Goal: Information Seeking & Learning: Learn about a topic

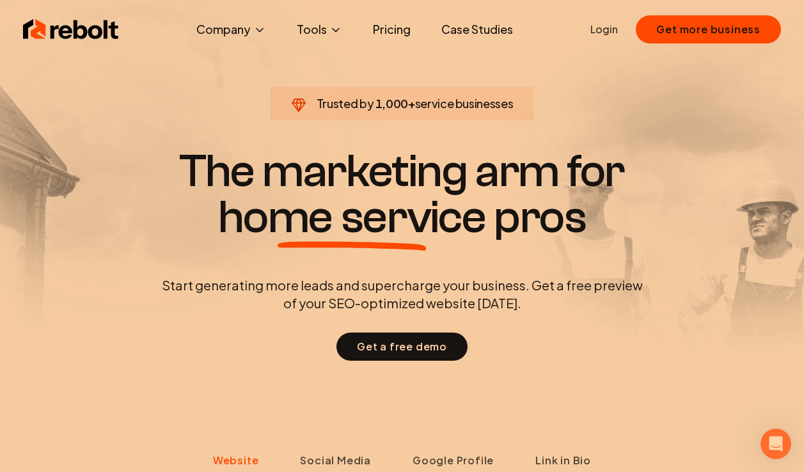
click at [452, 28] on link "Case Studies" at bounding box center [477, 30] width 92 height 26
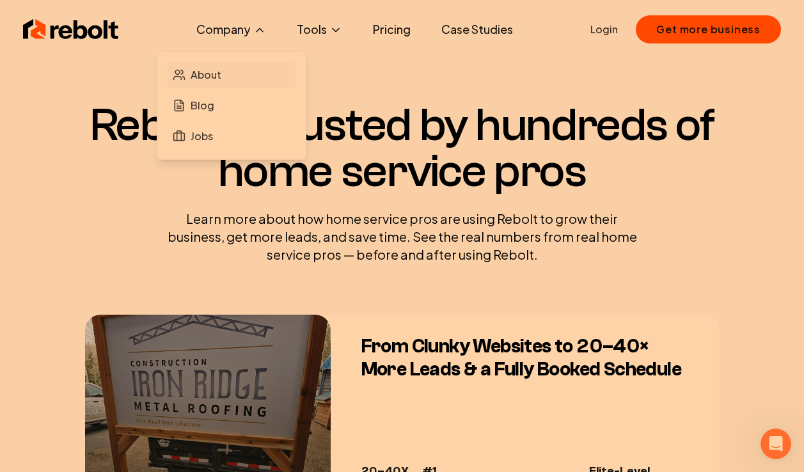
click at [212, 67] on link "About" at bounding box center [232, 75] width 128 height 26
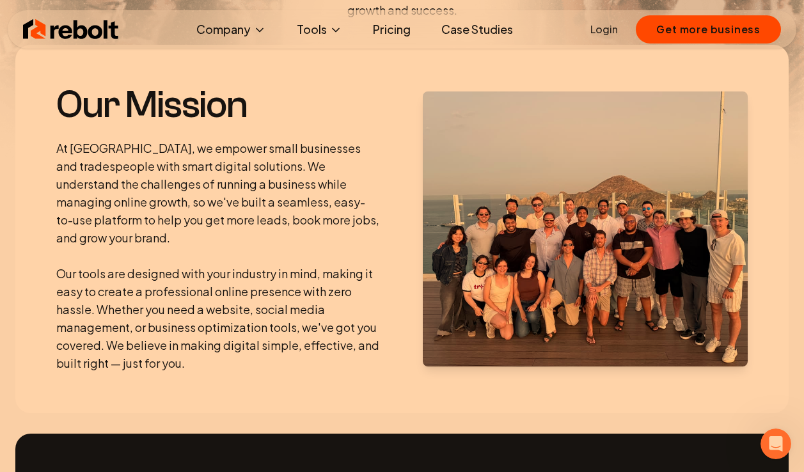
scroll to position [183, 0]
